Goal: Go to known website: Access a specific website the user already knows

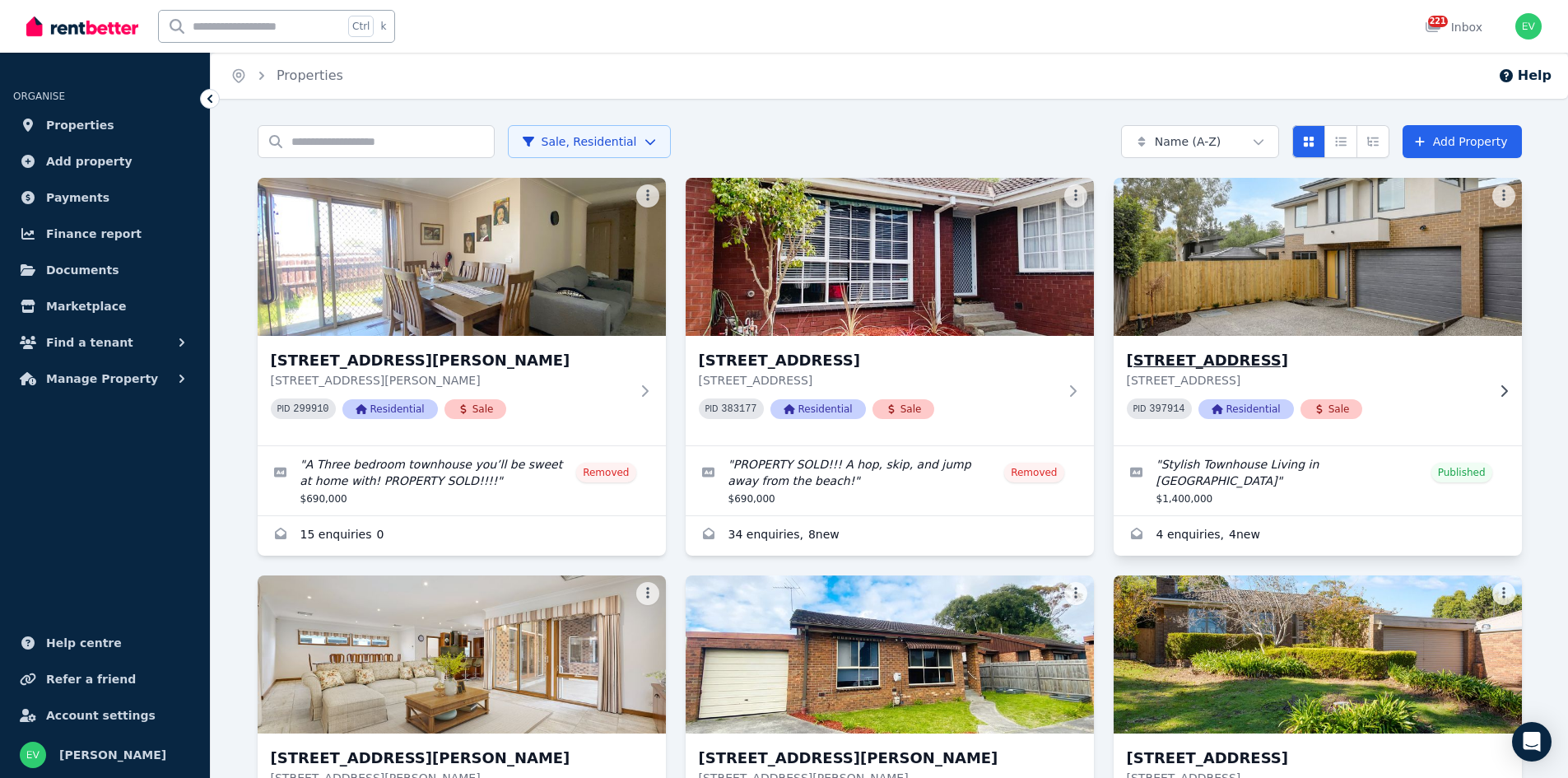
click at [1242, 296] on img at bounding box center [1318, 257] width 429 height 167
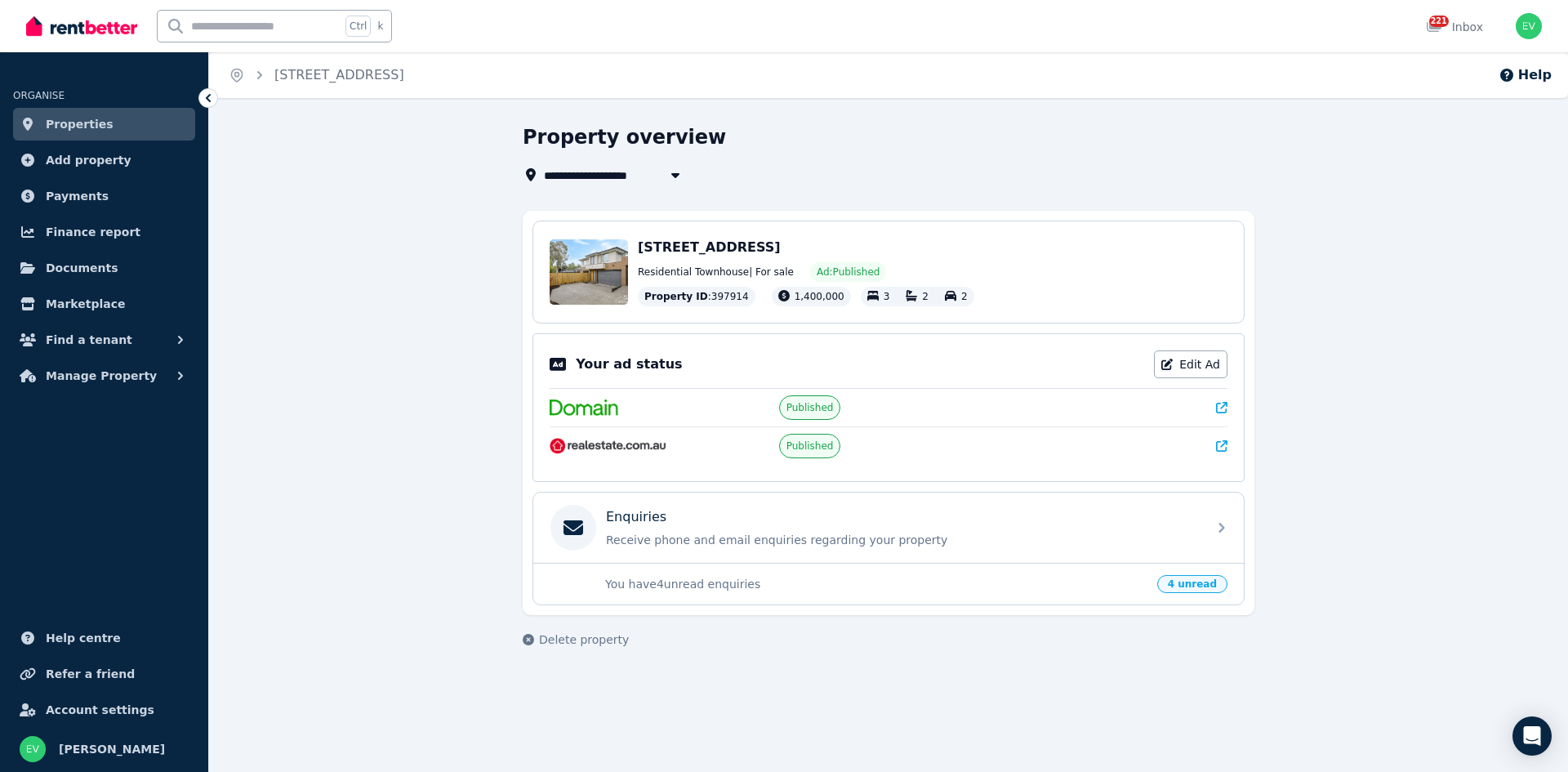
click at [1223, 448] on icon at bounding box center [1222, 446] width 12 height 12
